Goal: Obtain resource: Download file/media

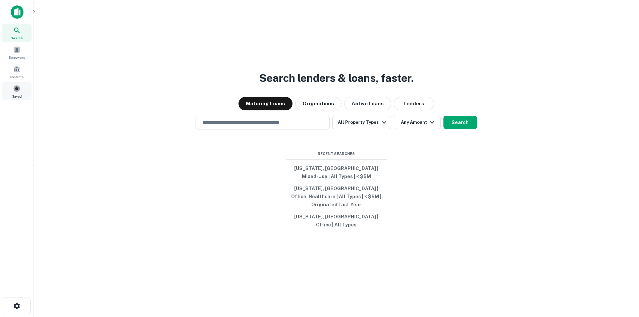
click at [14, 92] on div "Saved" at bounding box center [17, 91] width 30 height 18
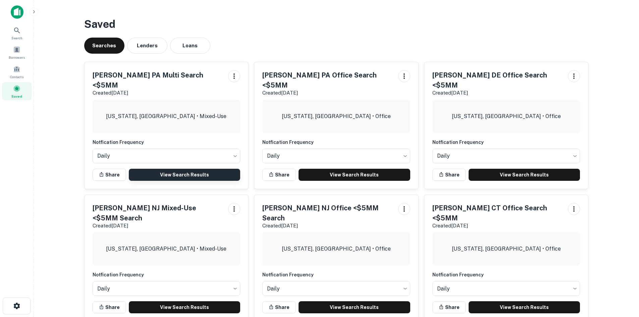
click at [175, 169] on link "View Search Results" at bounding box center [185, 175] width 112 height 12
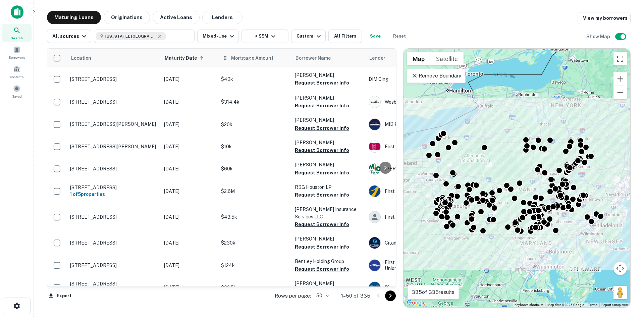
click at [257, 62] on th "Mortgage Amount" at bounding box center [255, 58] width 74 height 19
click at [243, 64] on th "Mortgage Amount" at bounding box center [255, 58] width 74 height 19
click at [262, 59] on span "Mortgage Amount" at bounding box center [256, 58] width 51 height 8
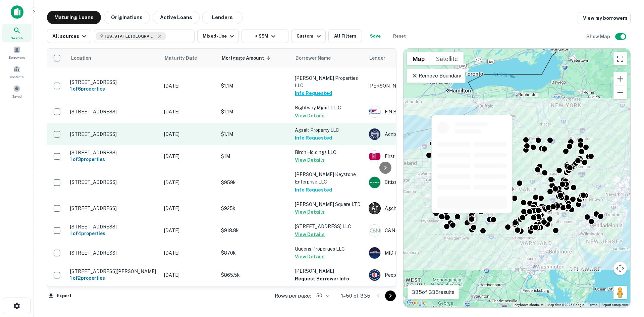
scroll to position [403, 0]
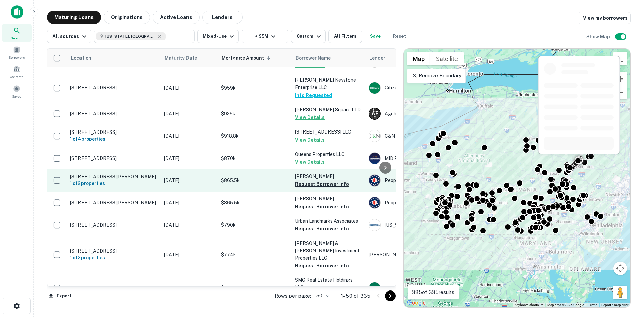
click at [314, 180] on button "Request Borrower Info" at bounding box center [322, 184] width 54 height 8
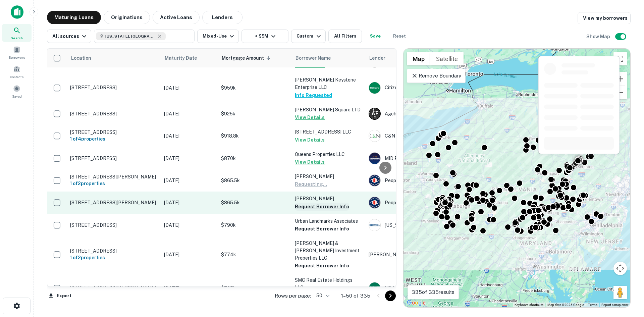
click at [317, 203] on button "Request Borrower Info" at bounding box center [322, 207] width 54 height 8
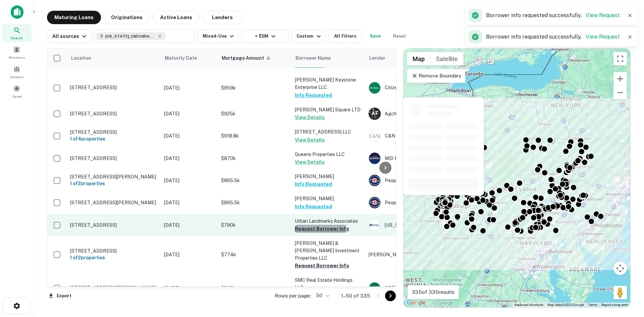
click at [317, 225] on button "Request Borrower Info" at bounding box center [322, 229] width 54 height 8
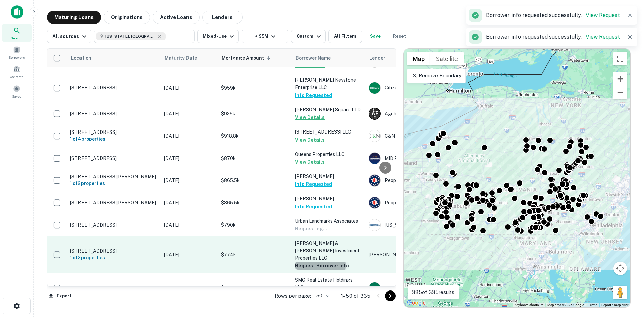
click at [314, 262] on button "Request Borrower Info" at bounding box center [322, 266] width 54 height 8
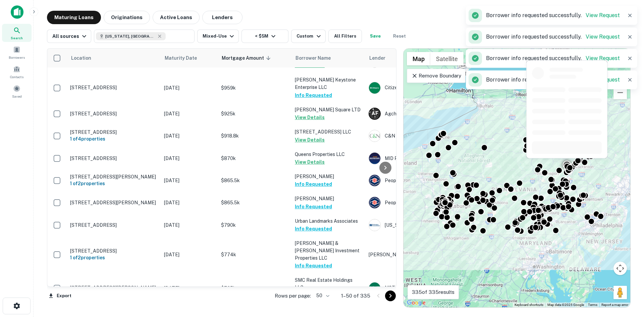
scroll to position [570, 0]
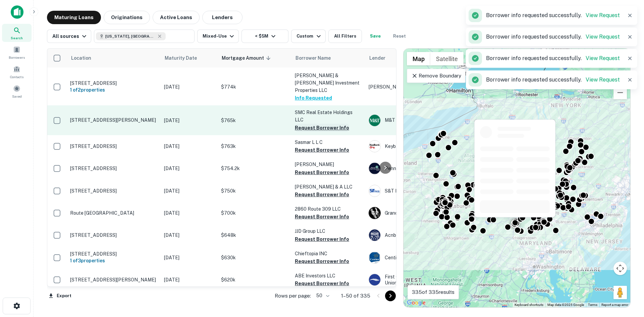
click at [314, 124] on button "Request Borrower Info" at bounding box center [322, 128] width 54 height 8
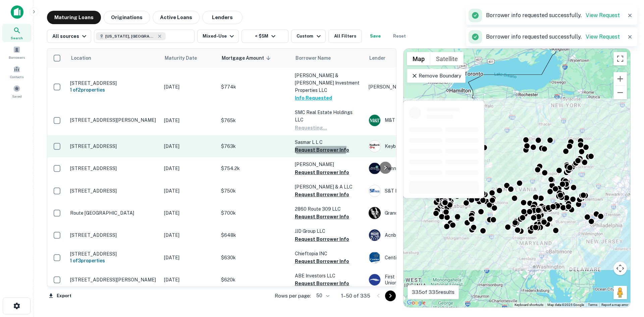
click at [317, 146] on button "Request Borrower Info" at bounding box center [322, 150] width 54 height 8
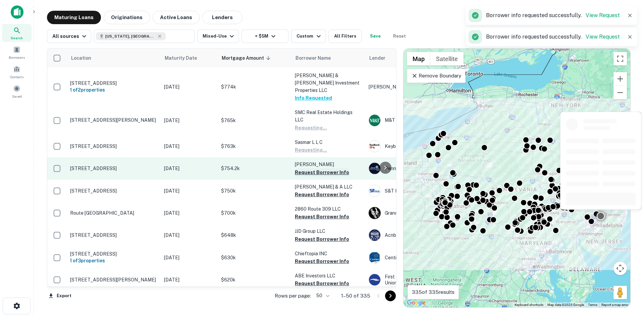
click at [318, 168] on button "Request Borrower Info" at bounding box center [322, 172] width 54 height 8
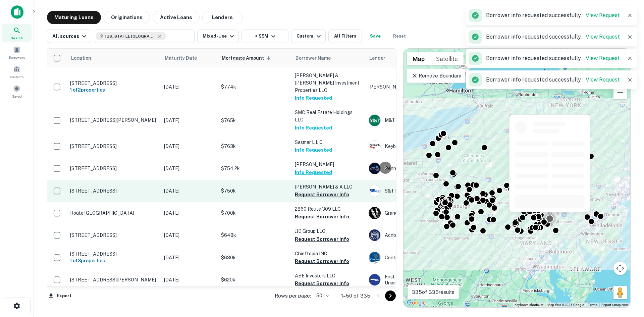
click at [317, 191] on button "Request Borrower Info" at bounding box center [322, 195] width 54 height 8
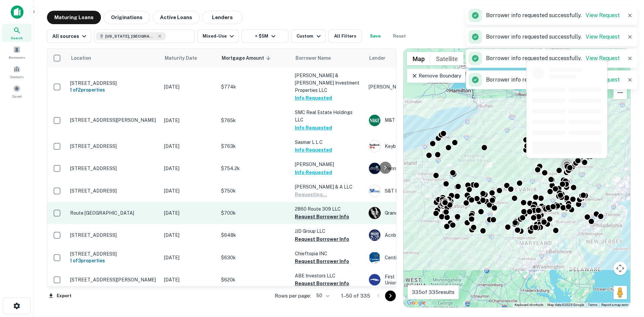
click at [314, 213] on button "Request Borrower Info" at bounding box center [322, 217] width 54 height 8
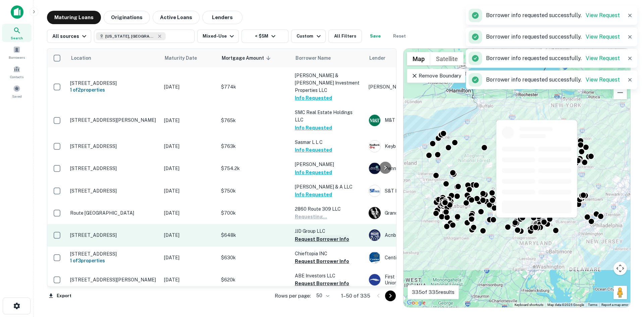
click at [316, 235] on button "Request Borrower Info" at bounding box center [322, 239] width 54 height 8
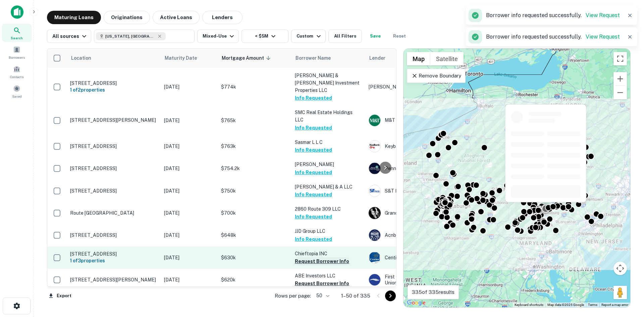
click at [315, 257] on button "Request Borrower Info" at bounding box center [322, 261] width 54 height 8
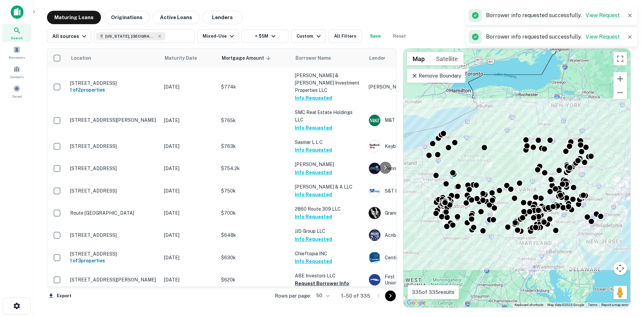
scroll to position [637, 0]
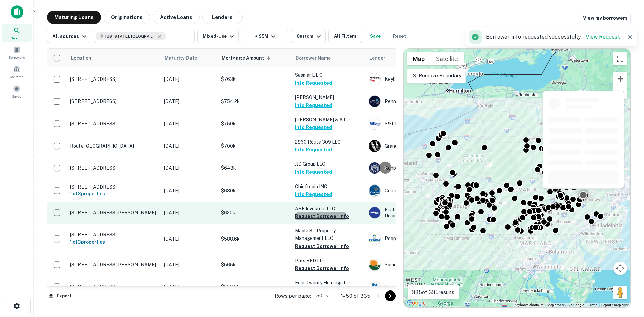
click at [314, 212] on button "Request Borrower Info" at bounding box center [322, 216] width 54 height 8
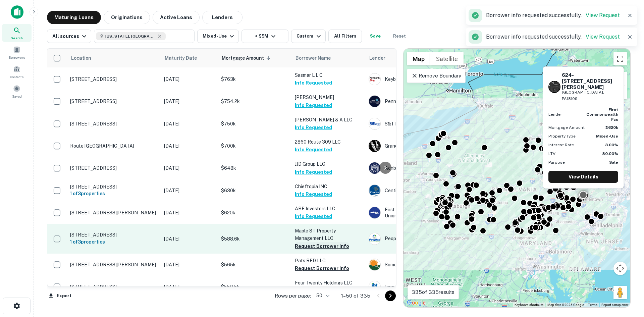
click at [318, 242] on button "Request Borrower Info" at bounding box center [322, 246] width 54 height 8
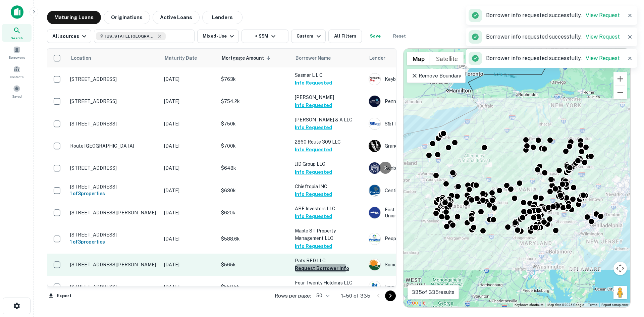
click at [319, 264] on button "Request Borrower Info" at bounding box center [322, 268] width 54 height 8
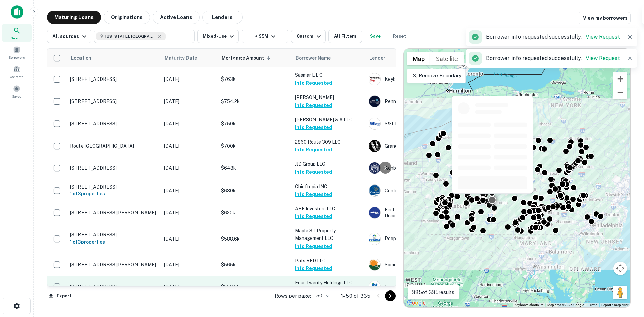
click at [321, 287] on button "Request Borrower Info" at bounding box center [322, 291] width 54 height 8
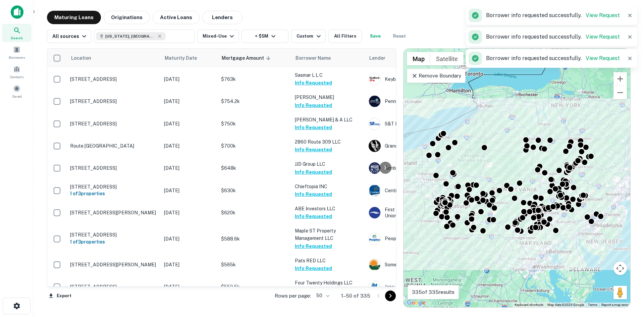
scroll to position [738, 0]
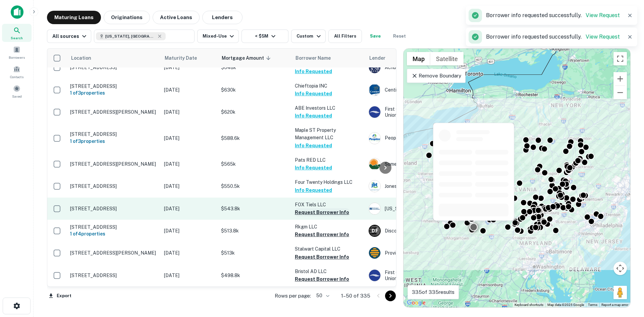
click at [315, 208] on button "Request Borrower Info" at bounding box center [322, 212] width 54 height 8
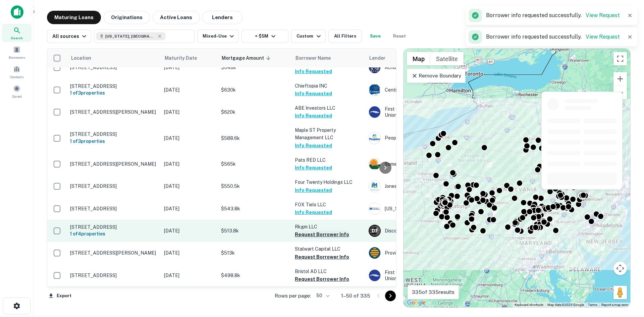
click at [318, 230] on button "Request Borrower Info" at bounding box center [322, 234] width 54 height 8
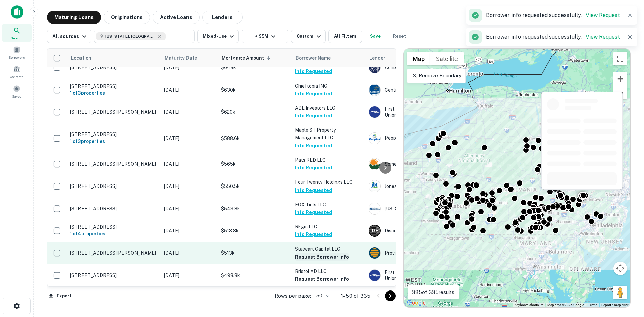
click at [324, 253] on button "Request Borrower Info" at bounding box center [322, 257] width 54 height 8
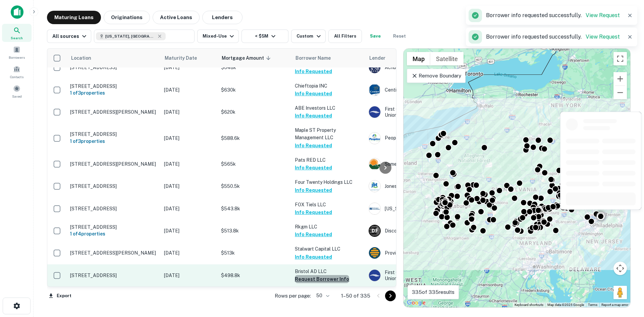
click at [322, 275] on button "Request Borrower Info" at bounding box center [322, 279] width 54 height 8
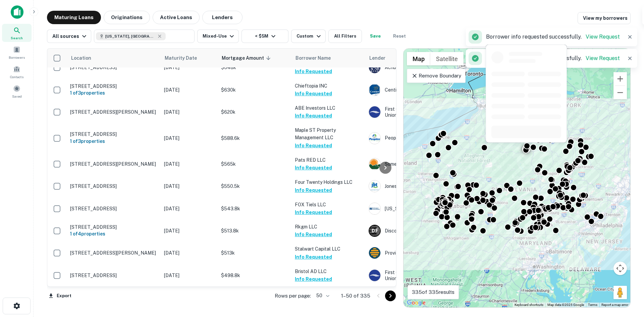
scroll to position [872, 0]
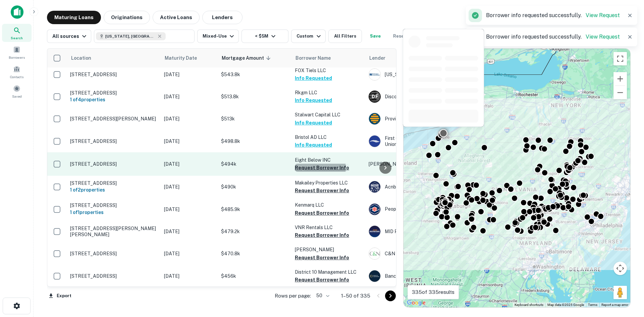
click at [317, 164] on button "Request Borrower Info" at bounding box center [322, 168] width 54 height 8
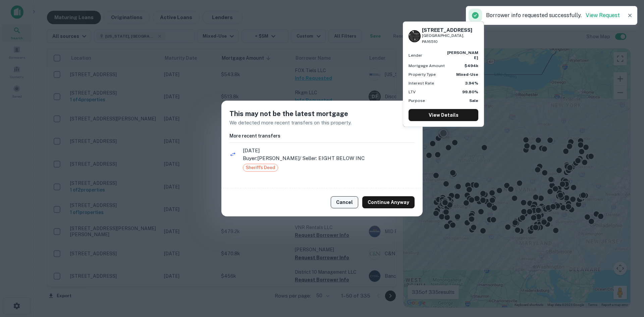
click at [343, 202] on button "Cancel" at bounding box center [345, 202] width 28 height 12
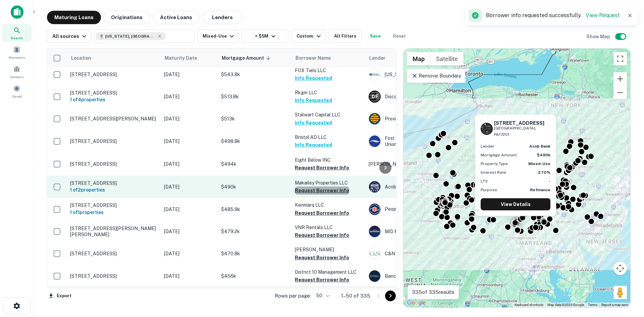
click at [325, 186] on button "Request Borrower Info" at bounding box center [322, 190] width 54 height 8
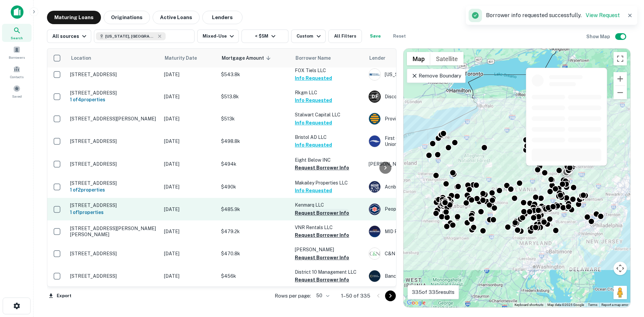
click at [324, 209] on button "Request Borrower Info" at bounding box center [322, 213] width 54 height 8
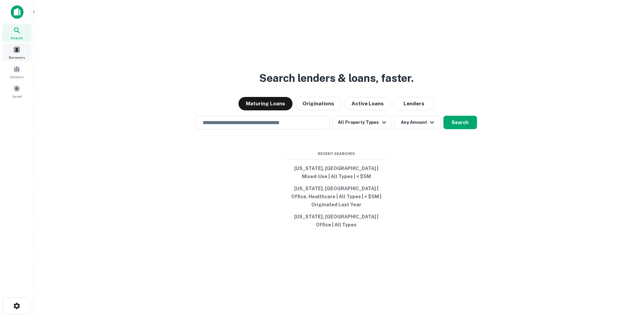
click at [17, 55] on span "Borrowers" at bounding box center [17, 57] width 16 height 5
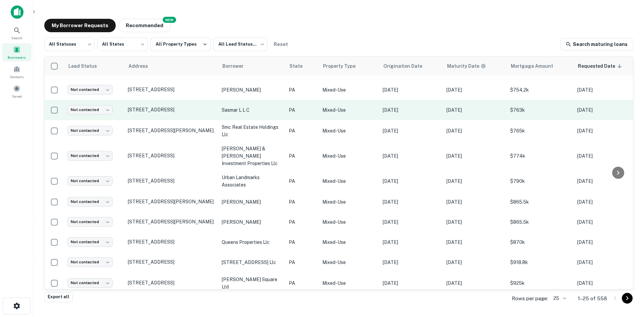
scroll to position [330, 0]
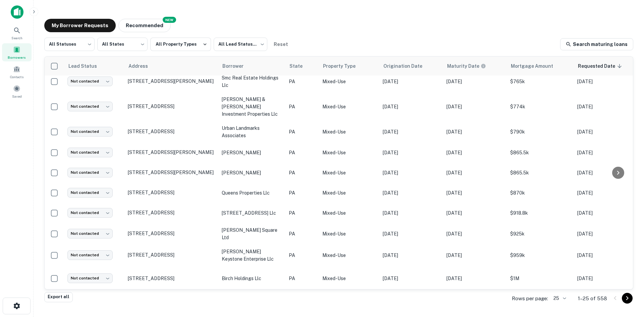
click at [565, 297] on body "Search Borrowers Contacts Saved My Borrower Requests NEW Recommended All Status…" at bounding box center [322, 158] width 644 height 317
click at [557, 269] on li "100" at bounding box center [560, 267] width 23 height 12
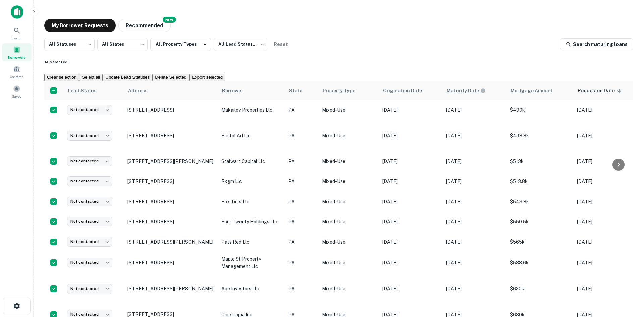
click at [225, 74] on button "Export selected" at bounding box center [207, 77] width 36 height 7
